Goal: Transaction & Acquisition: Purchase product/service

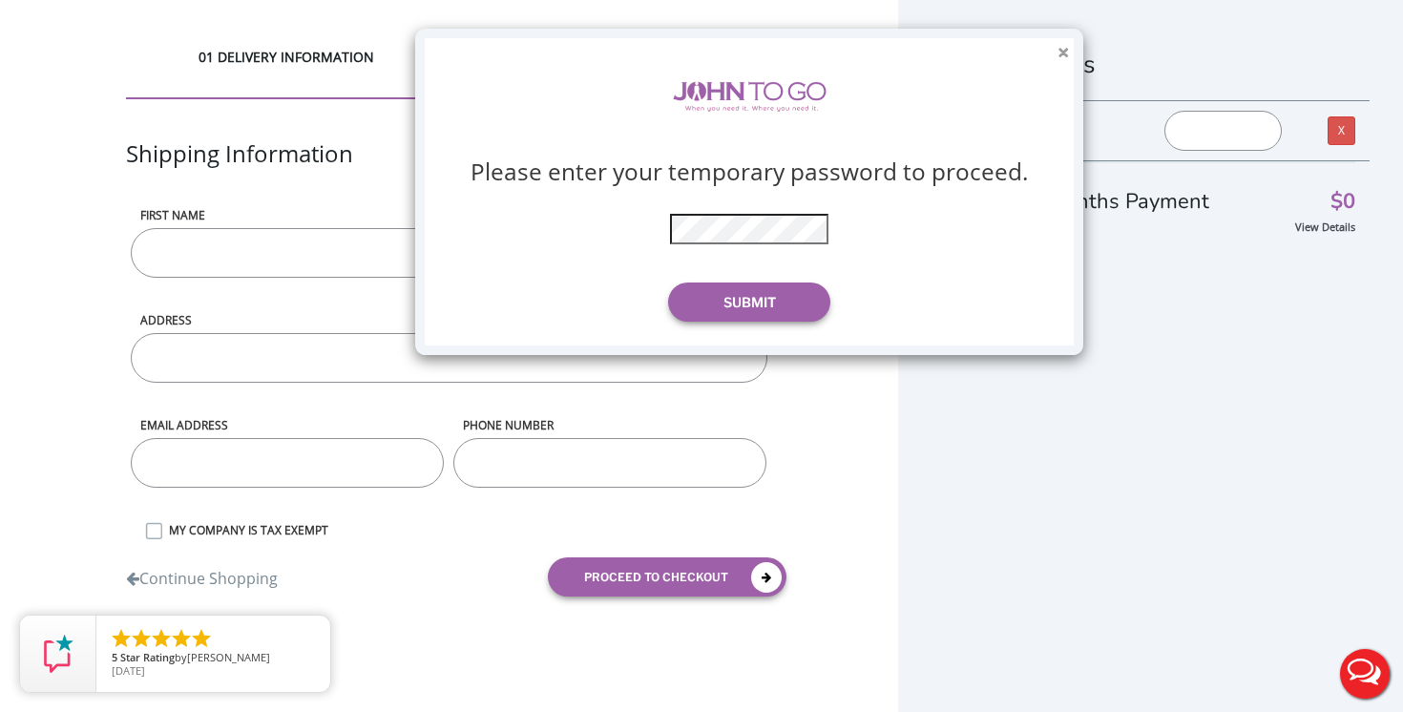
click at [1059, 52] on button "×" at bounding box center [1063, 53] width 11 height 20
click at [1058, 48] on button "×" at bounding box center [1063, 53] width 11 height 20
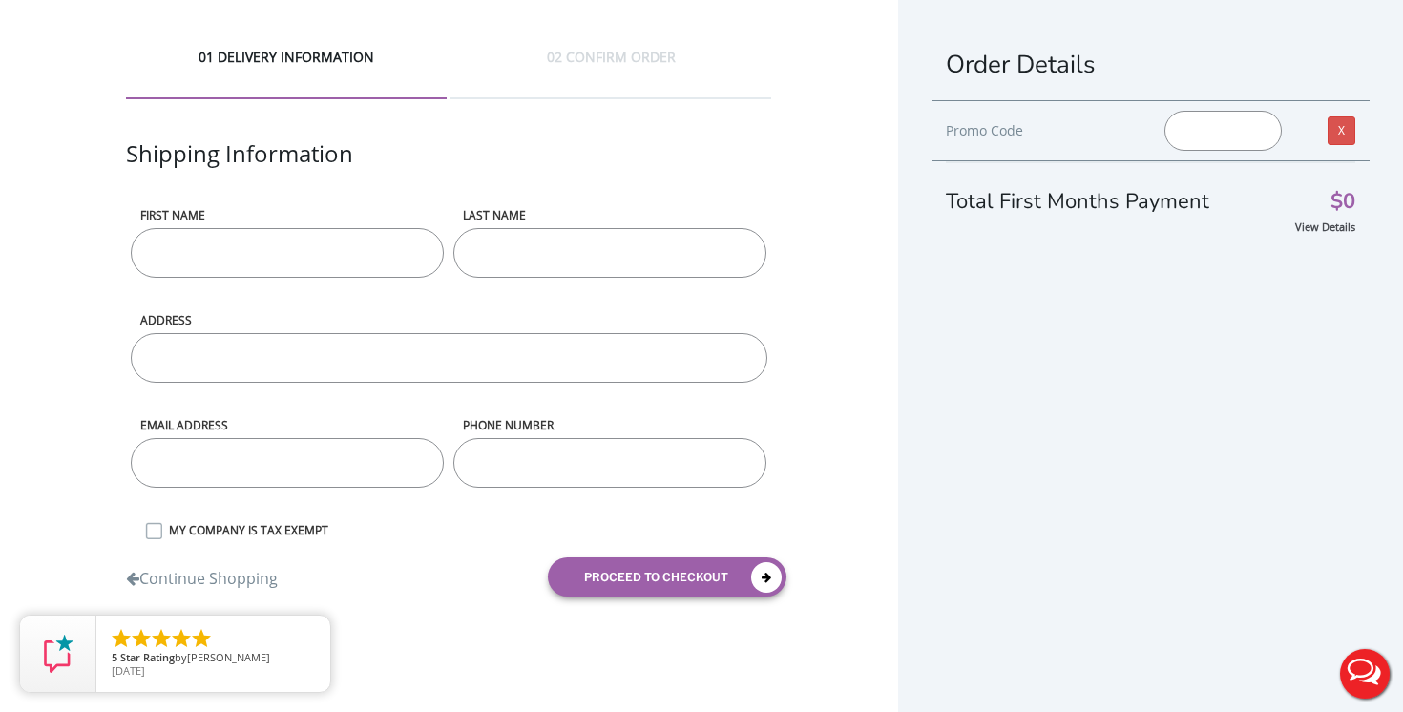
click at [618, 55] on div "02 CONFIRM ORDER" at bounding box center [611, 74] width 321 height 52
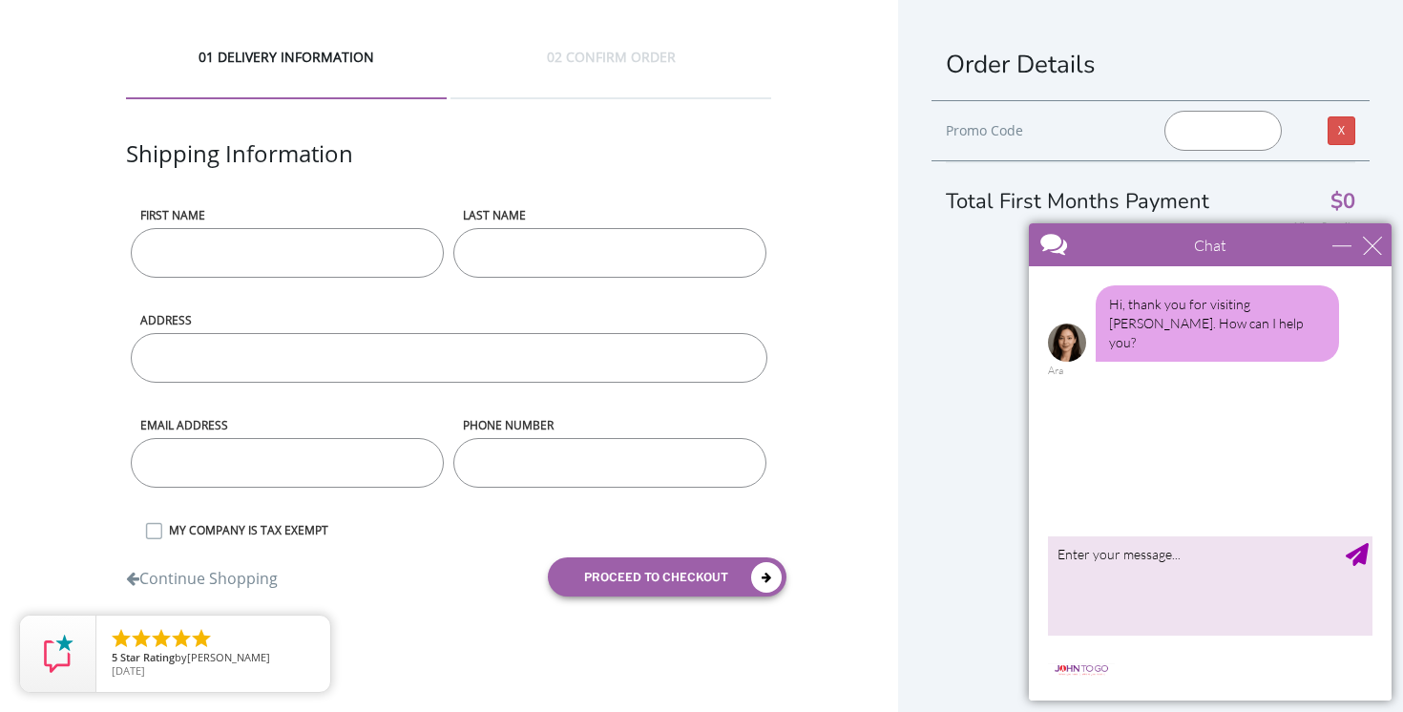
scroll to position [35, 0]
